Goal: Task Accomplishment & Management: Manage account settings

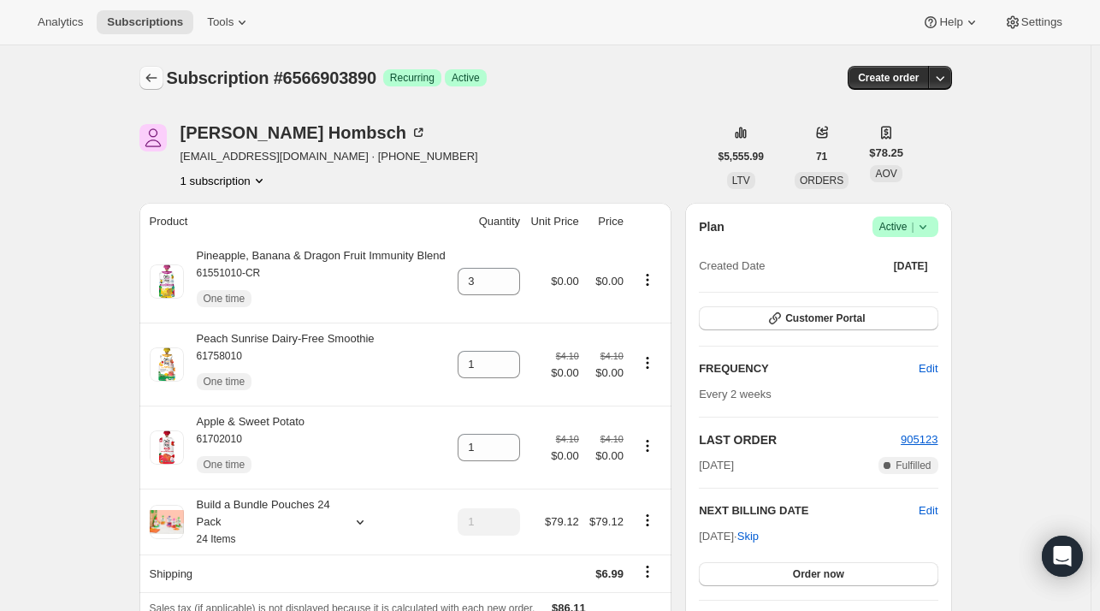
click at [154, 68] on button "Subscriptions" at bounding box center [151, 78] width 24 height 24
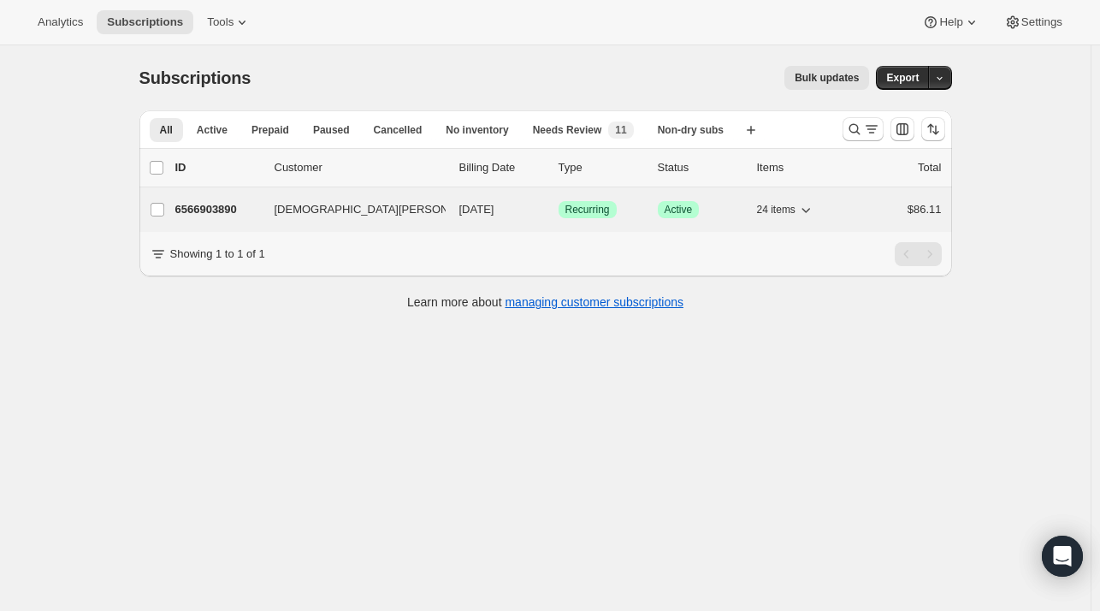
click at [287, 206] on span "[DEMOGRAPHIC_DATA][PERSON_NAME]" at bounding box center [383, 209] width 216 height 17
click at [175, 221] on label "[DEMOGRAPHIC_DATA][PERSON_NAME]" at bounding box center [157, 209] width 36 height 44
click at [164, 216] on input "[DEMOGRAPHIC_DATA][PERSON_NAME]" at bounding box center [158, 210] width 14 height 14
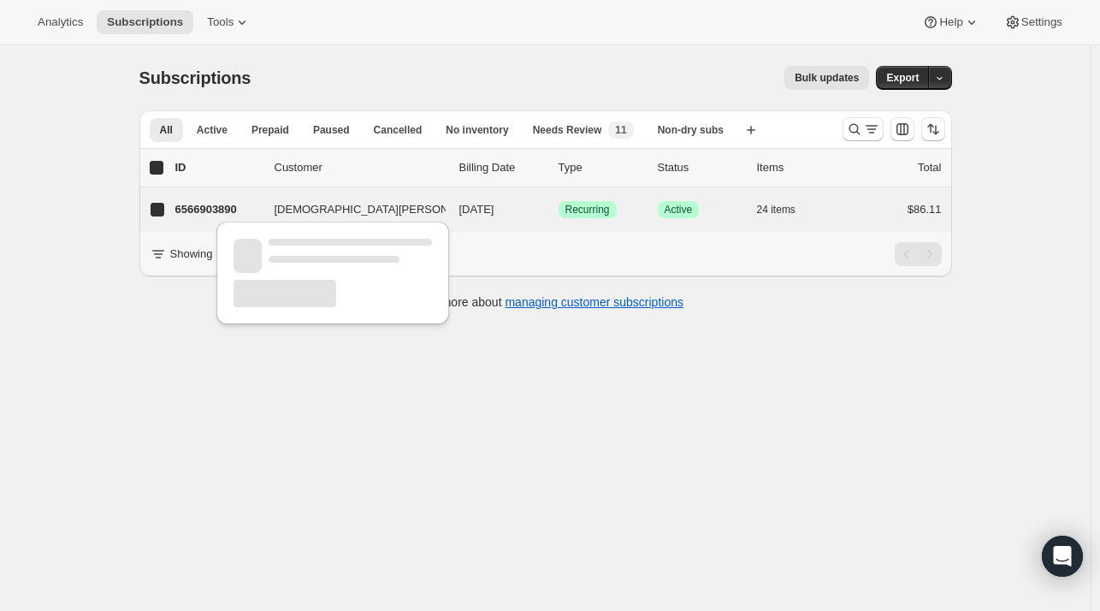
checkbox input "true"
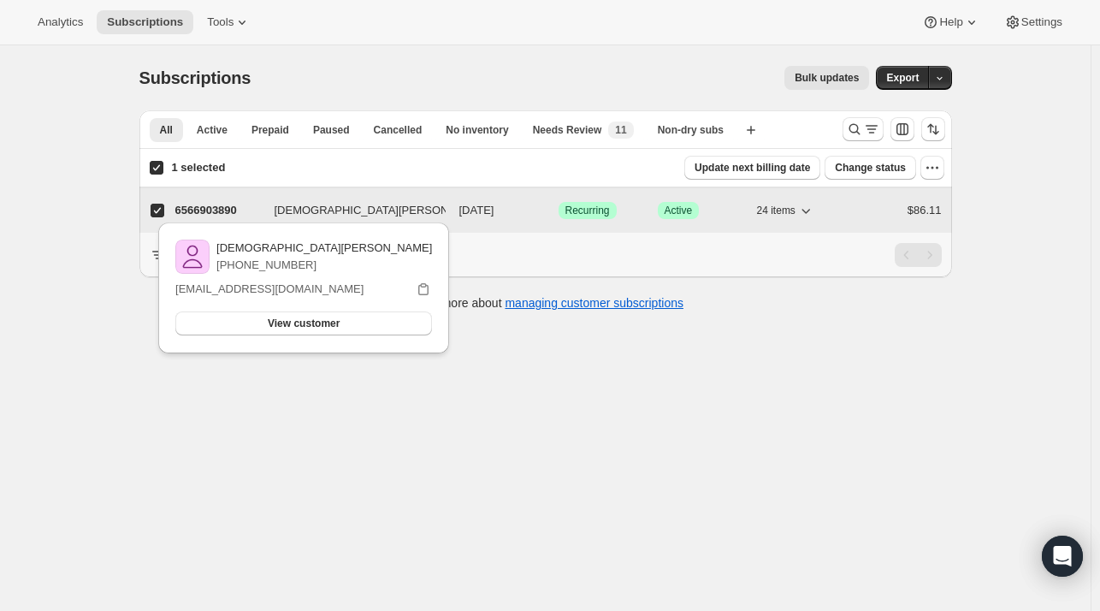
click at [201, 210] on p "6566903890" at bounding box center [218, 210] width 86 height 17
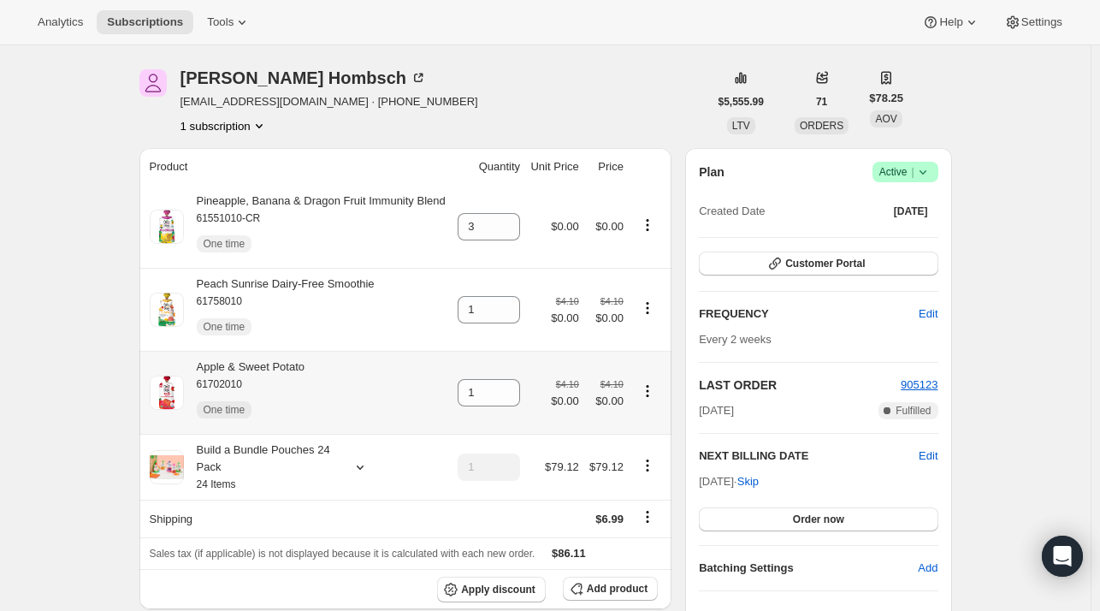
scroll to position [171, 0]
